Goal: Navigation & Orientation: Find specific page/section

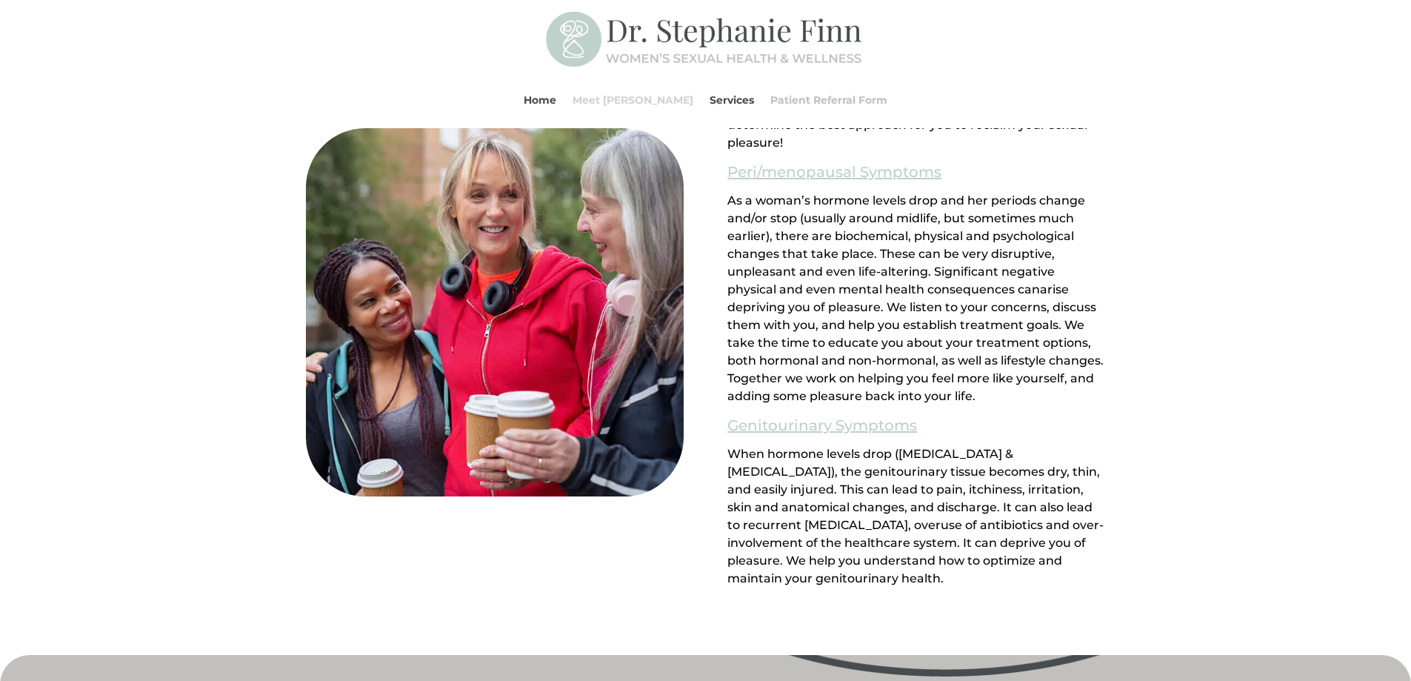
scroll to position [1259, 0]
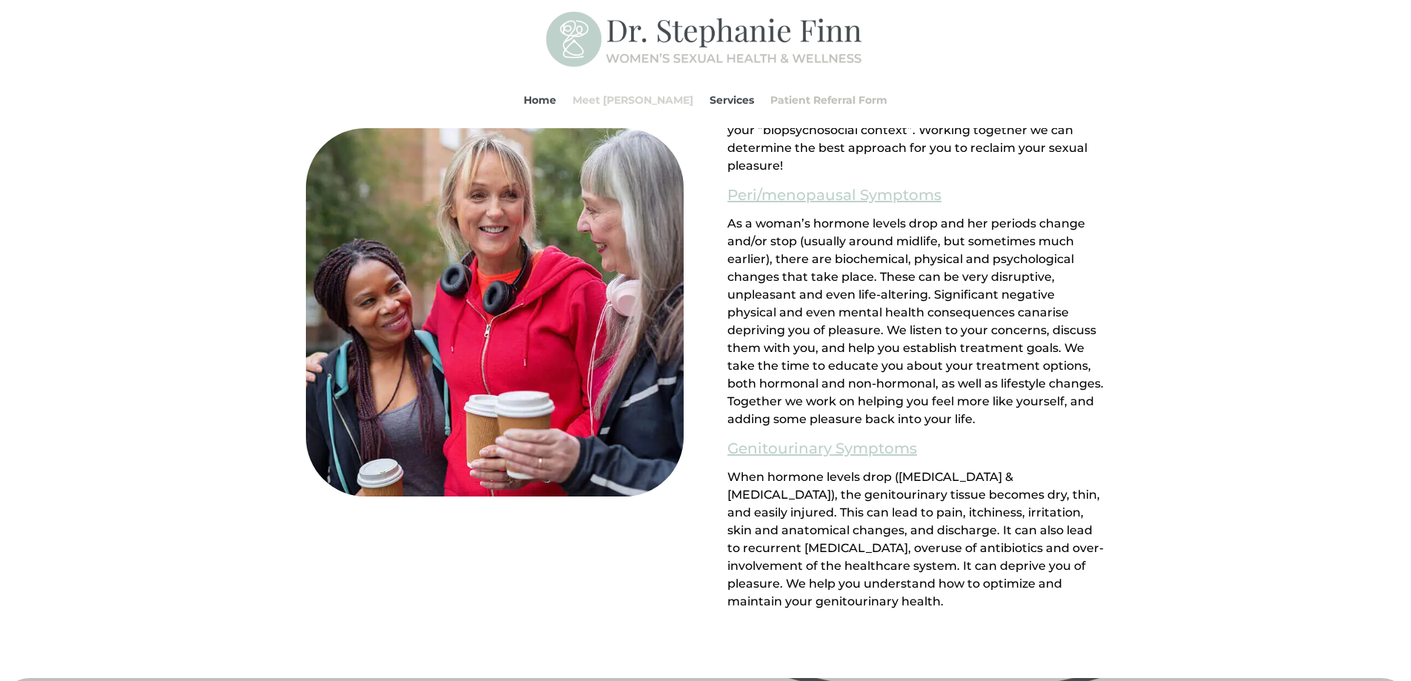
click at [638, 96] on link "Meet [PERSON_NAME]" at bounding box center [633, 100] width 121 height 56
click at [639, 91] on link "Meet [PERSON_NAME]" at bounding box center [633, 100] width 121 height 56
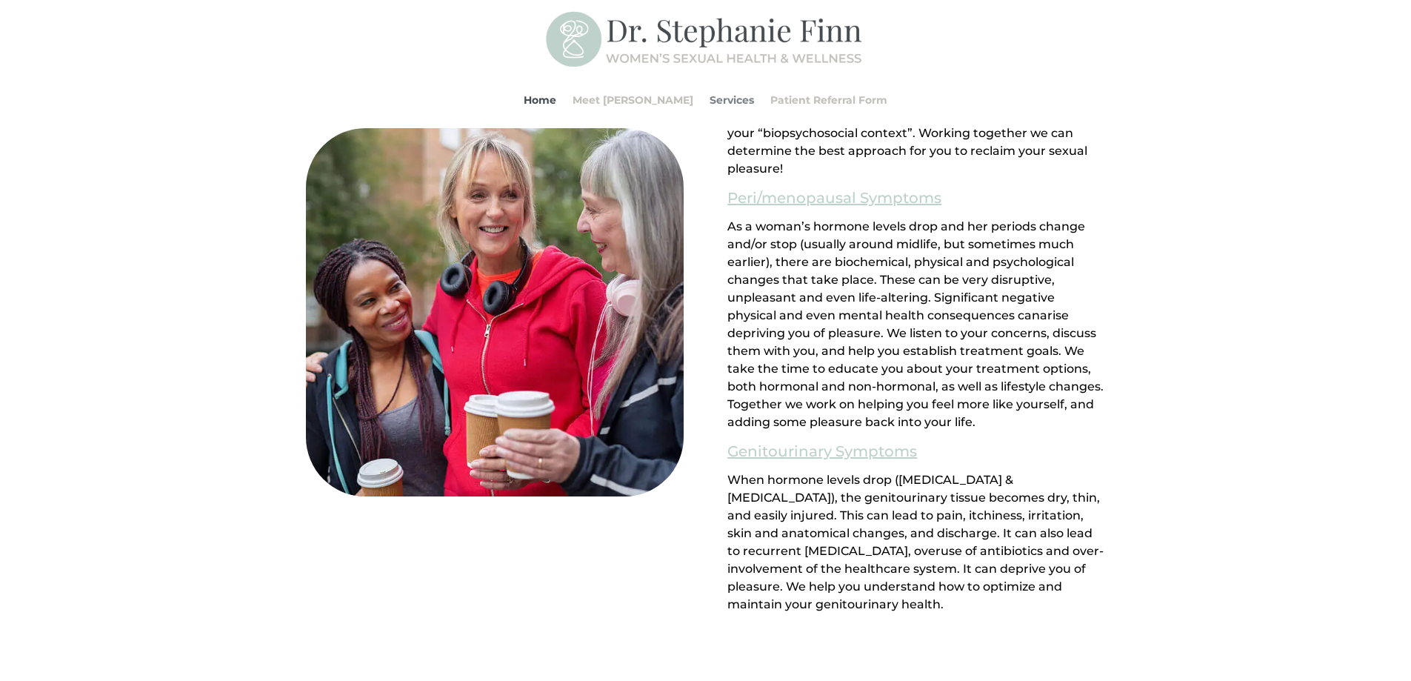
click at [710, 101] on link "Services" at bounding box center [732, 100] width 44 height 56
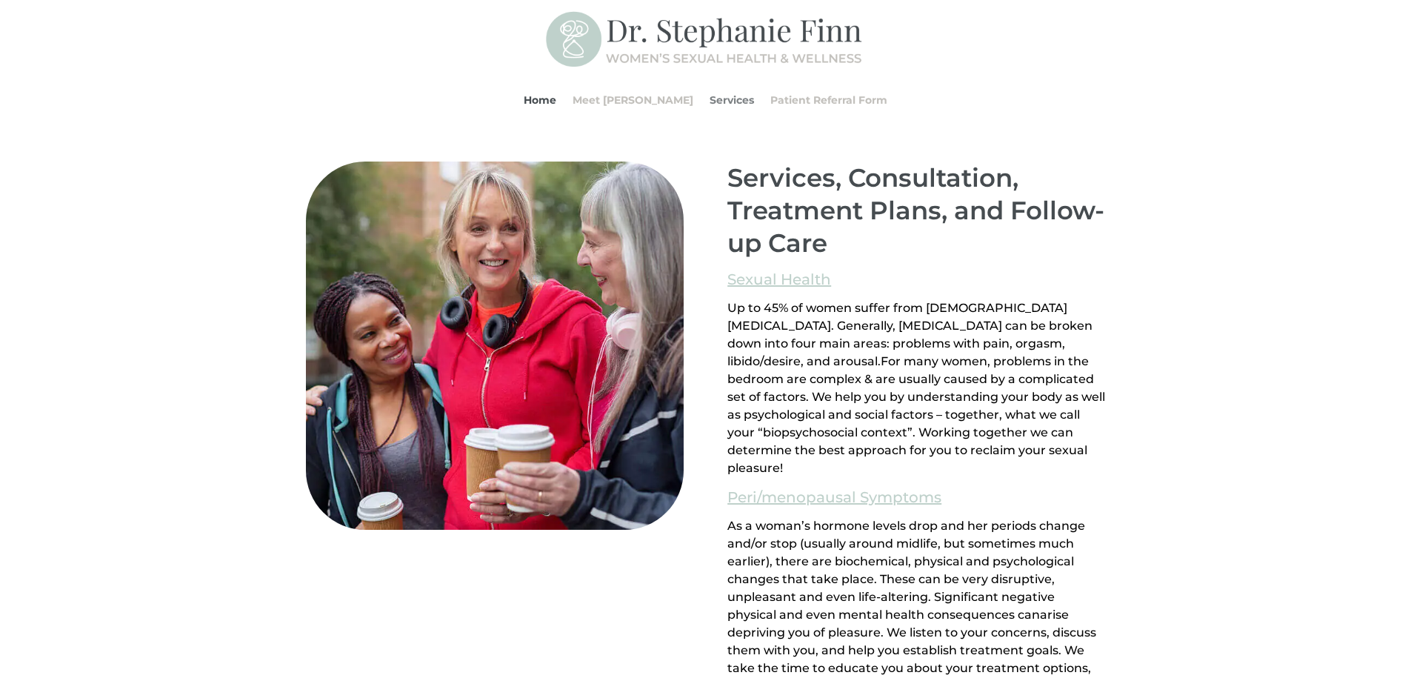
scroll to position [952, 0]
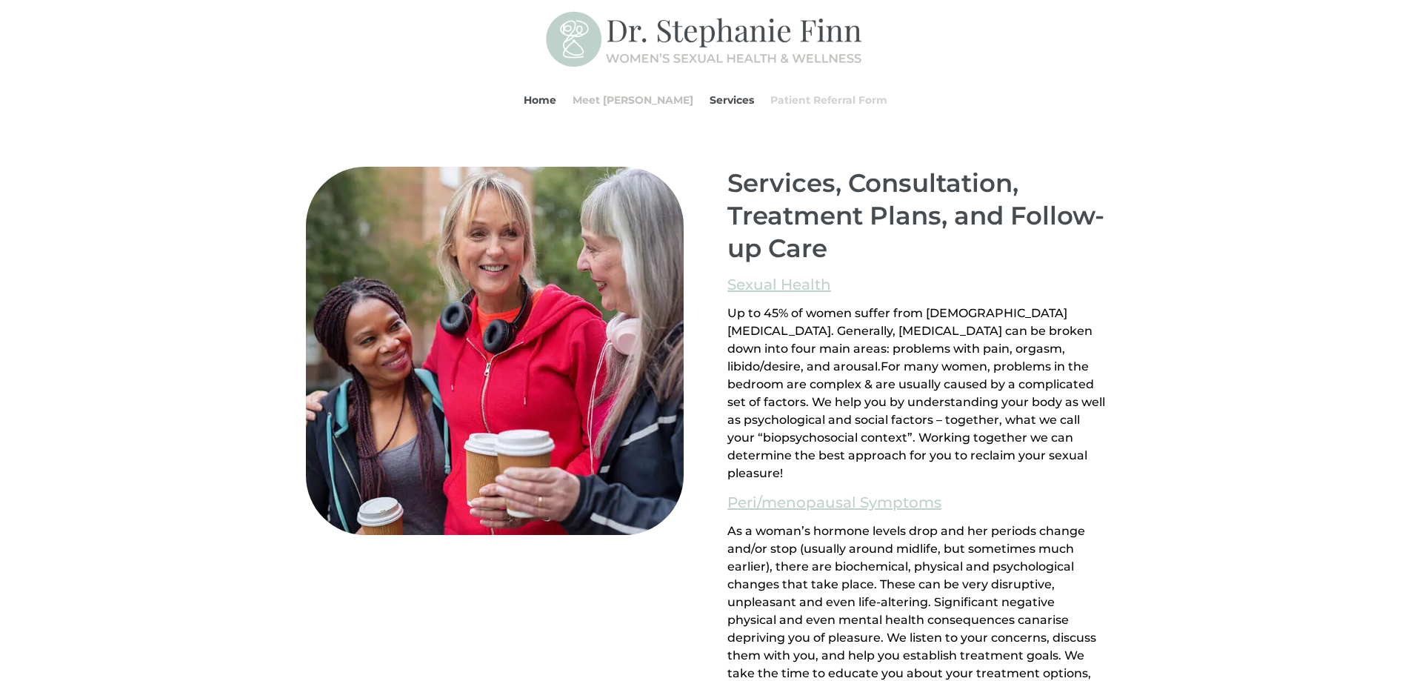
click at [792, 98] on link "Patient Referral Form" at bounding box center [828, 100] width 117 height 56
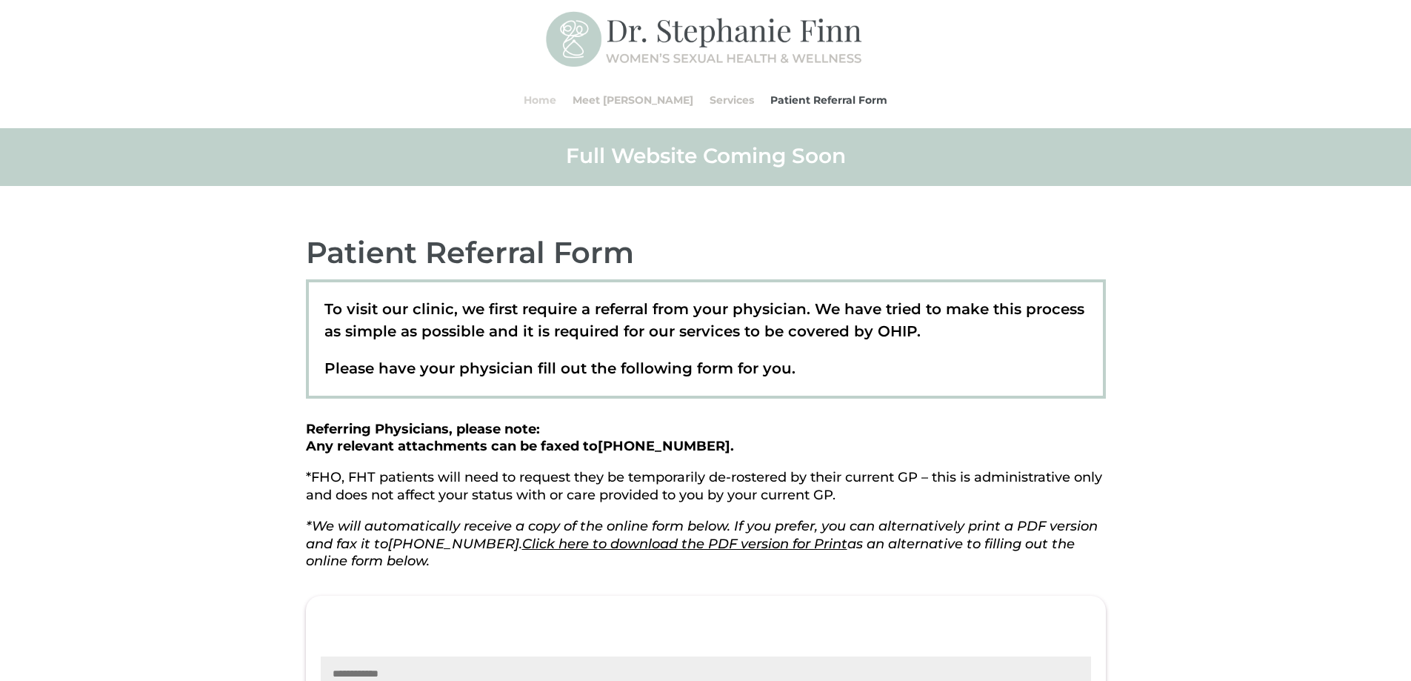
click at [556, 85] on link "Home" at bounding box center [540, 100] width 33 height 56
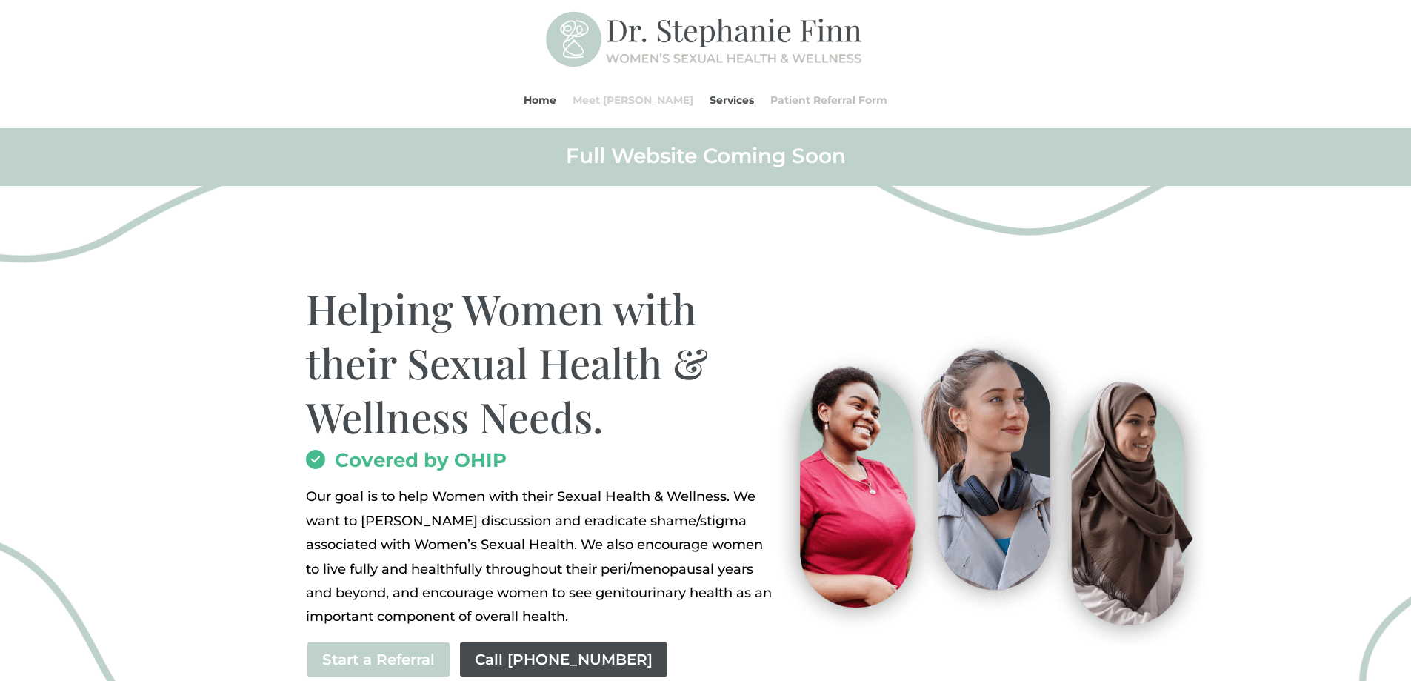
click at [627, 101] on link "Meet [PERSON_NAME]" at bounding box center [633, 100] width 121 height 56
